Goal: Transaction & Acquisition: Book appointment/travel/reservation

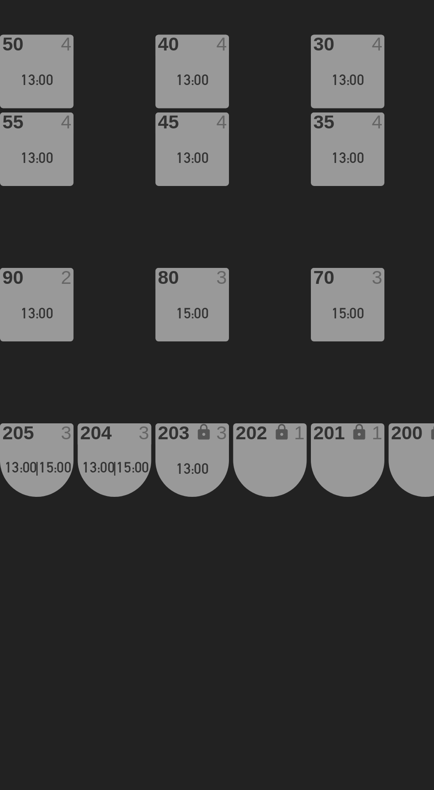
scroll to position [0, 113]
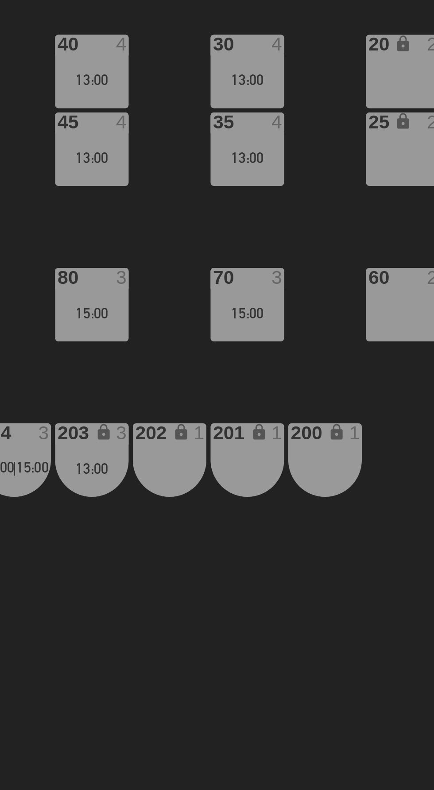
click at [254, 215] on div "13:00" at bounding box center [248, 217] width 31 height 6
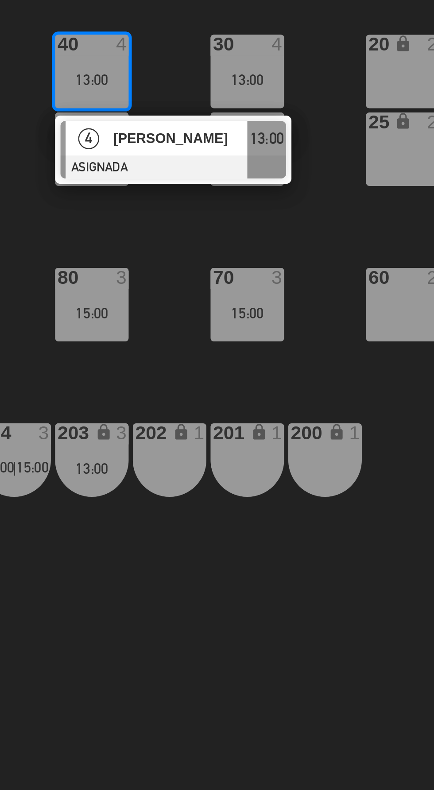
click at [254, 240] on div "4" at bounding box center [246, 242] width 19 height 15
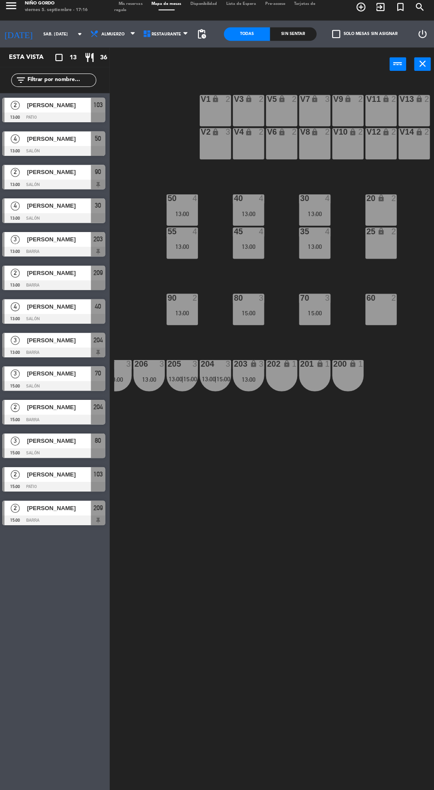
click at [182, 250] on div "13:00" at bounding box center [182, 250] width 31 height 6
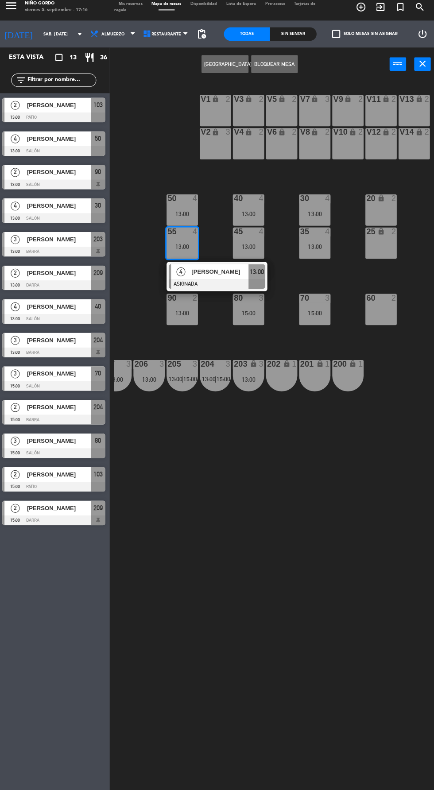
click at [179, 215] on div "13:00" at bounding box center [182, 217] width 31 height 6
click at [235, 69] on button "[GEOGRAPHIC_DATA]" at bounding box center [225, 70] width 46 height 18
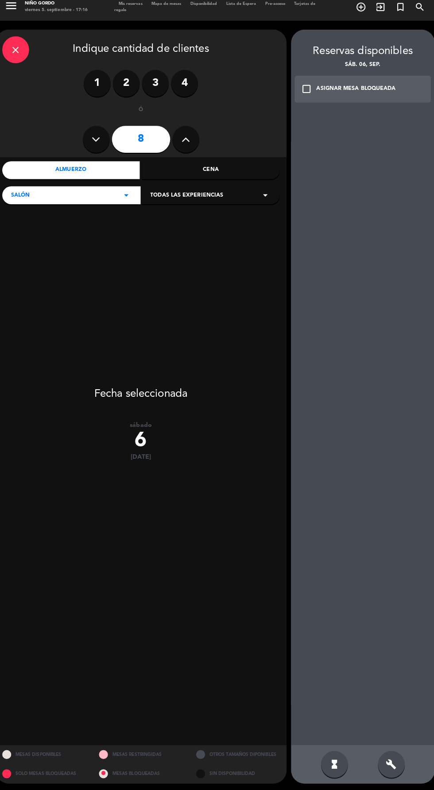
click at [184, 88] on label "4" at bounding box center [184, 88] width 27 height 27
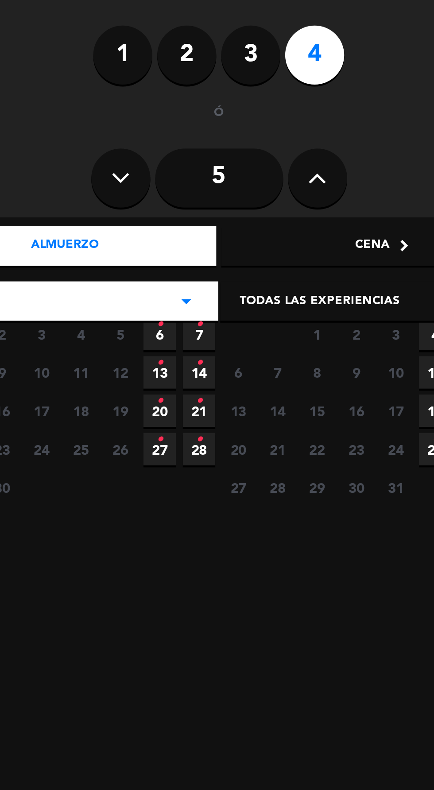
click at [116, 218] on span "6 •" at bounding box center [115, 214] width 15 height 15
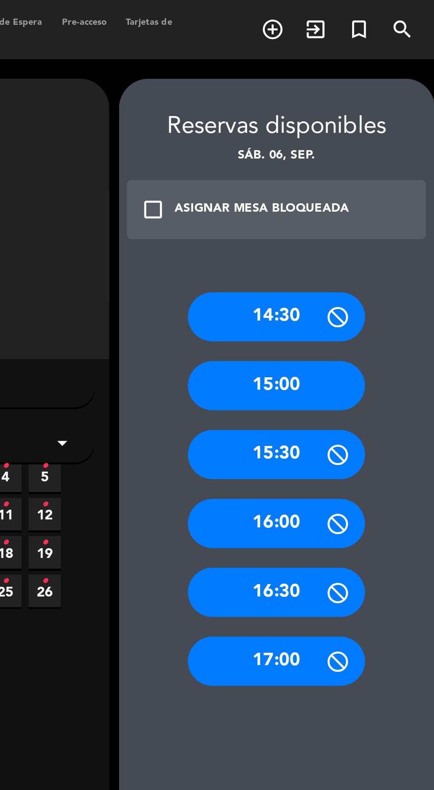
click at [386, 178] on div "15:00" at bounding box center [361, 174] width 80 height 22
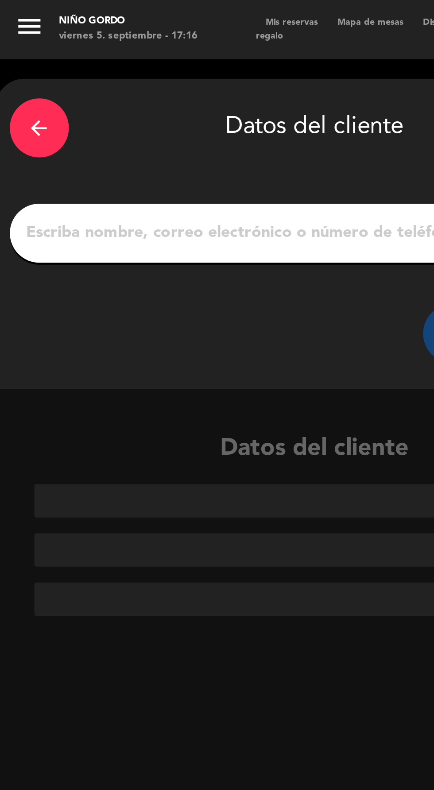
click at [48, 122] on div "arrow_back Datos del cliente CREAR CLIENTE" at bounding box center [142, 105] width 288 height 140
click at [42, 108] on input "1" at bounding box center [141, 105] width 261 height 12
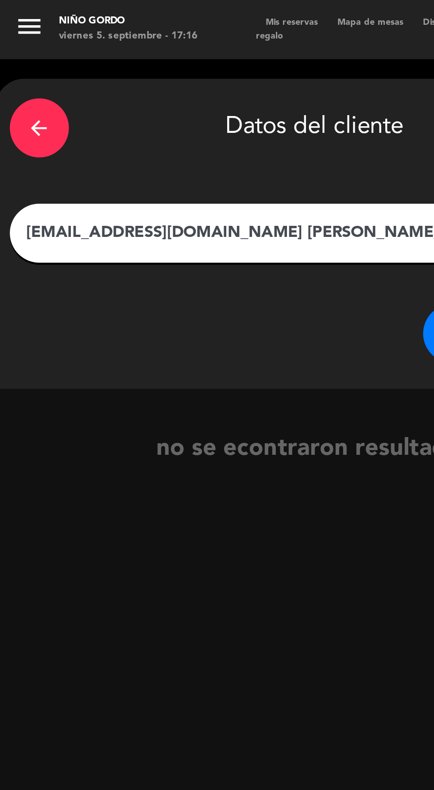
type input "[PERSON_NAME]"
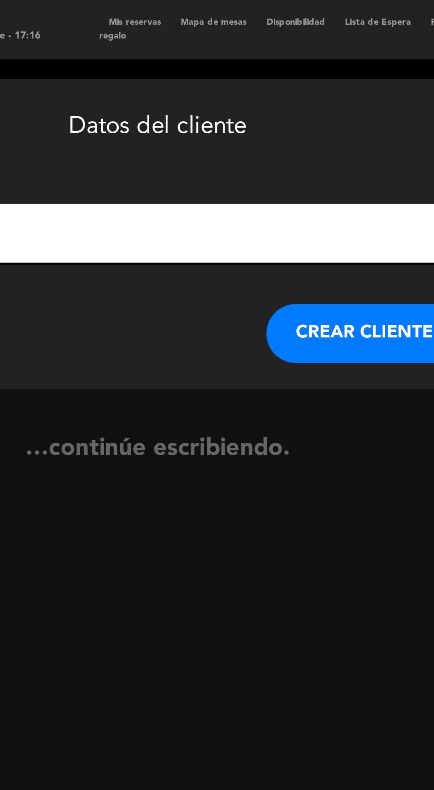
click at [230, 151] on button "CREAR CLIENTE" at bounding box center [234, 150] width 89 height 27
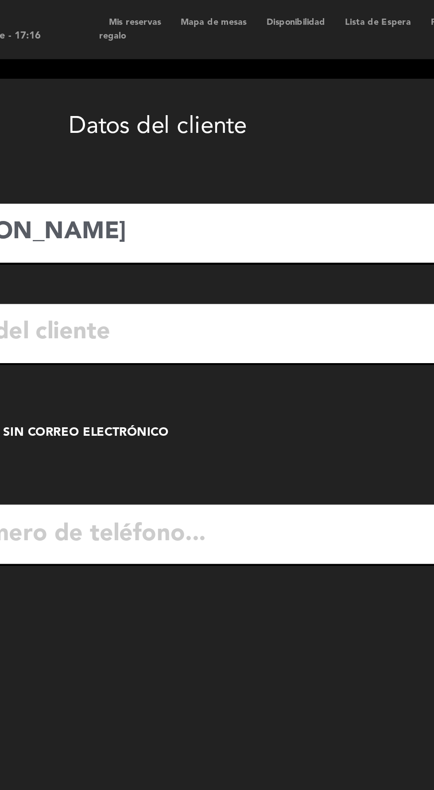
click at [195, 152] on input "text" at bounding box center [154, 150] width 235 height 18
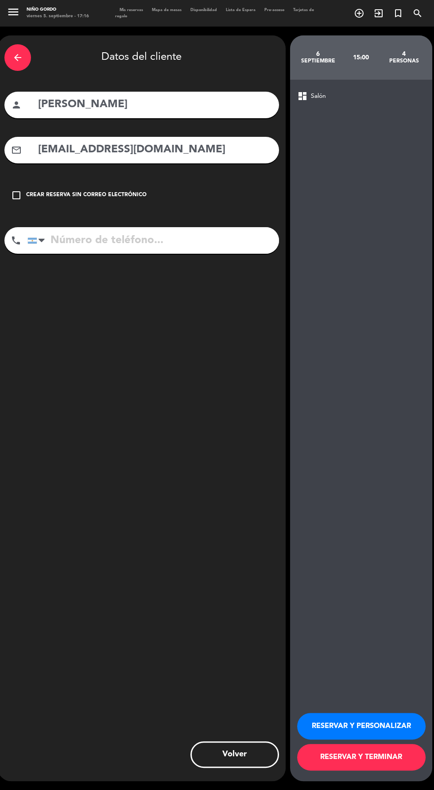
scroll to position [63, 0]
type input "[EMAIL_ADDRESS][DOMAIN_NAME]"
click at [370, 726] on button "RESERVAR Y PERSONALIZAR" at bounding box center [361, 726] width 128 height 27
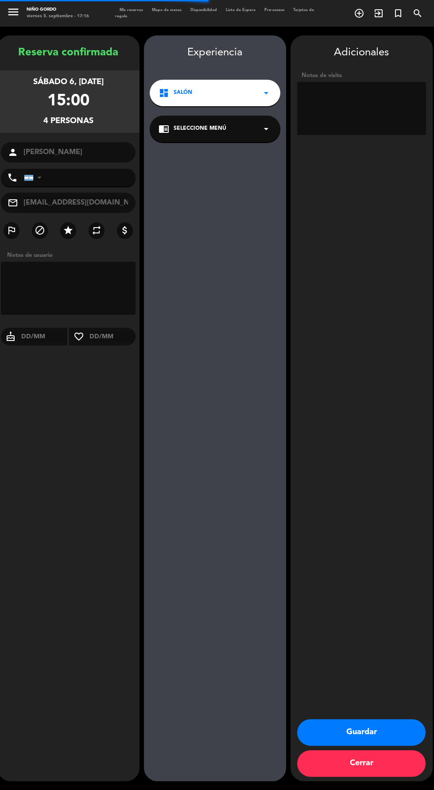
scroll to position [35, 0]
click at [184, 124] on span "Seleccione Menú" at bounding box center [200, 128] width 53 height 9
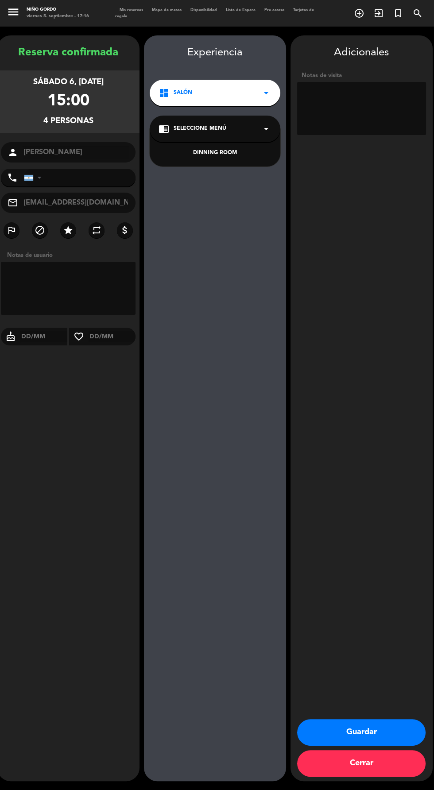
click at [200, 149] on div "DINNING ROOM" at bounding box center [215, 153] width 113 height 9
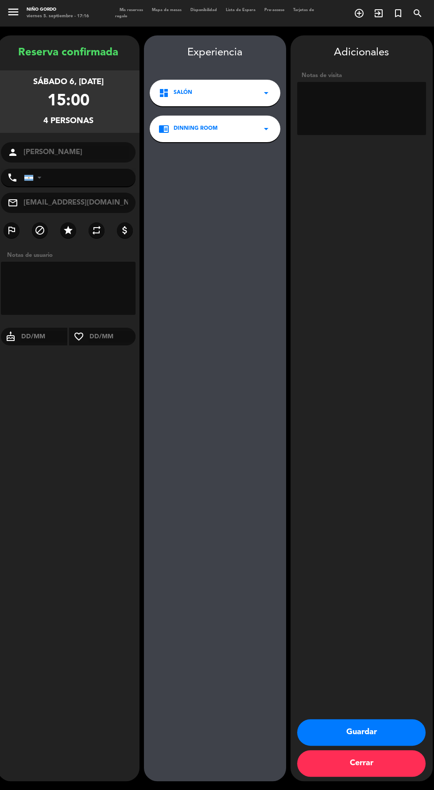
scroll to position [0, 0]
click at [371, 746] on button "Guardar" at bounding box center [361, 732] width 128 height 27
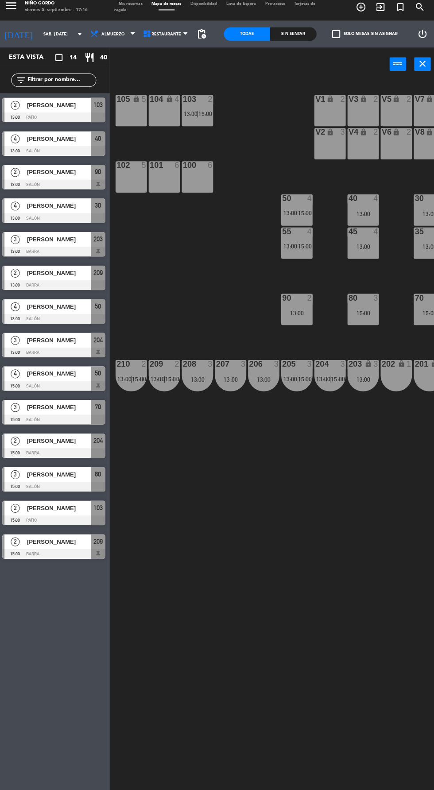
click at [289, 658] on div "105 lock 5 104 lock 4 103 2 13:00 | 15:00 V1 lock 2 V3 lock 2 V9 lock 2 V5 lock…" at bounding box center [274, 469] width 319 height 768
click at [299, 257] on div "55 4 13:00 | 15:00" at bounding box center [295, 246] width 31 height 31
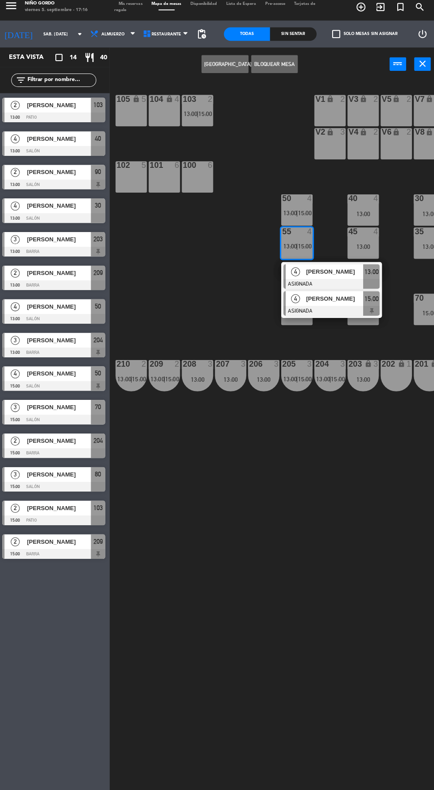
click at [336, 308] on div "[PERSON_NAME]" at bounding box center [333, 301] width 58 height 15
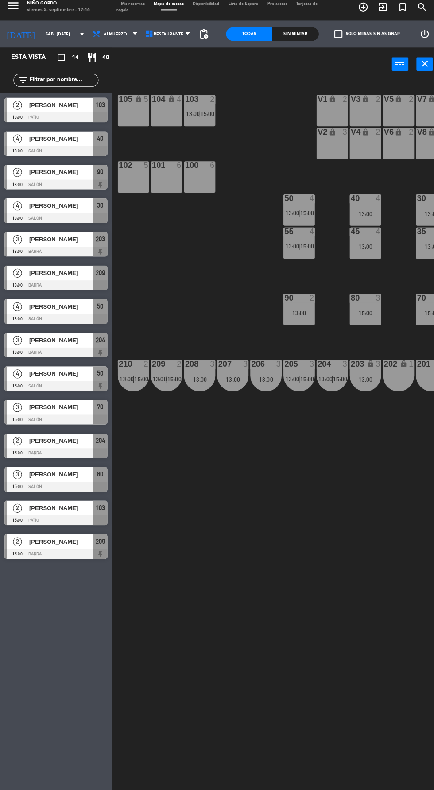
click at [264, 647] on div "105 lock 5 104 lock 4 103 2 13:00 | 15:00 V1 lock 2 V3 lock 2 V9 lock 2 V5 lock…" at bounding box center [274, 469] width 319 height 768
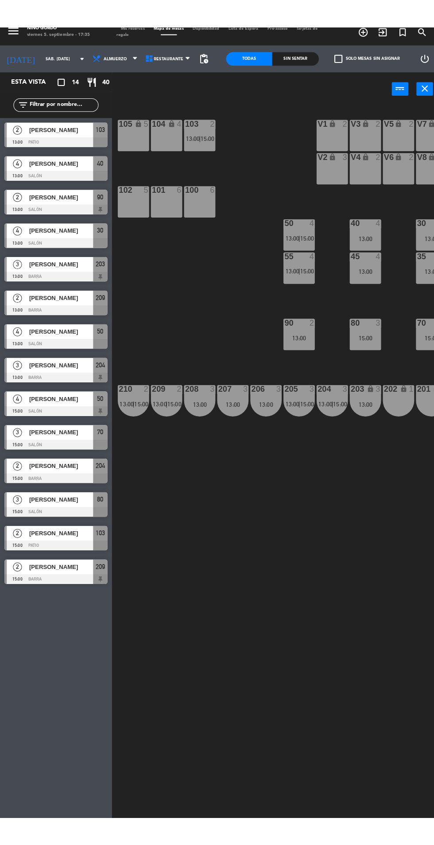
scroll to position [35, 0]
